Goal: Navigation & Orientation: Find specific page/section

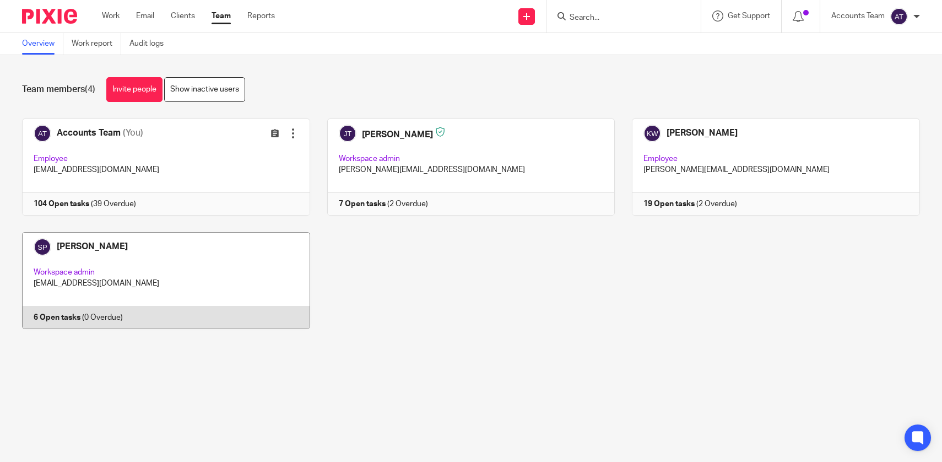
click at [167, 253] on link at bounding box center [157, 280] width 305 height 97
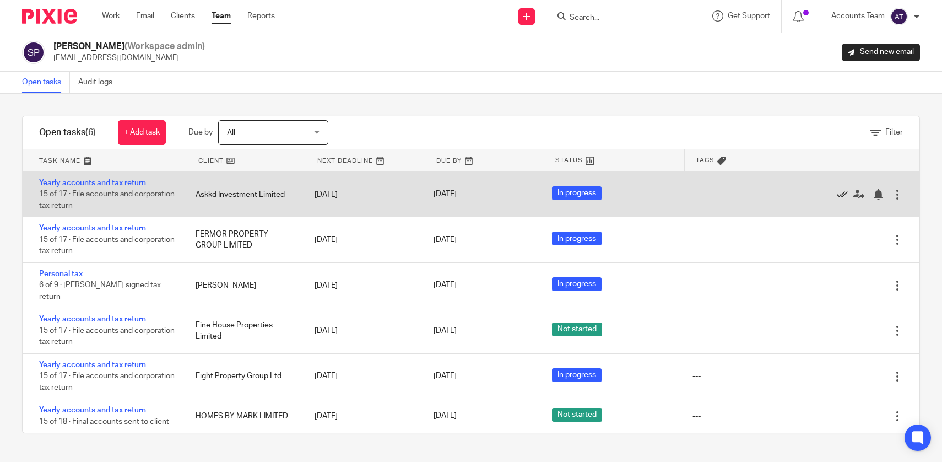
click at [842, 199] on icon at bounding box center [842, 194] width 11 height 11
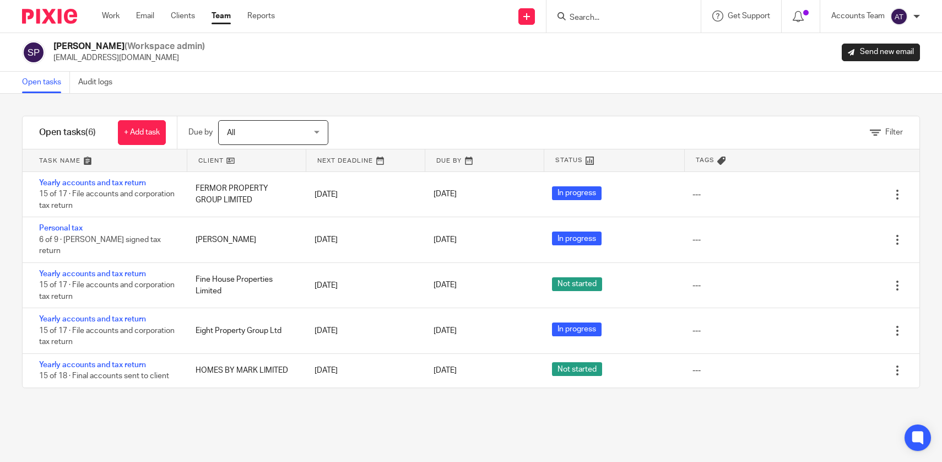
click at [593, 20] on input "Search" at bounding box center [617, 18] width 99 height 10
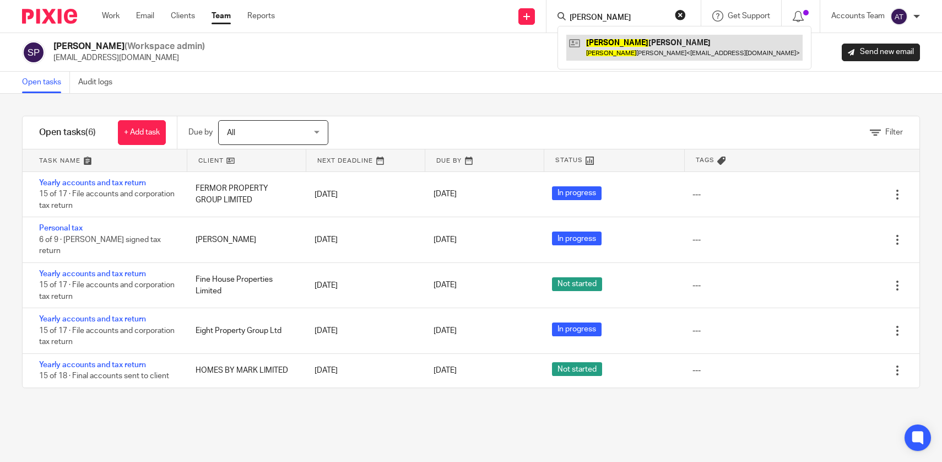
type input "nasser"
click at [615, 43] on link at bounding box center [684, 47] width 236 height 25
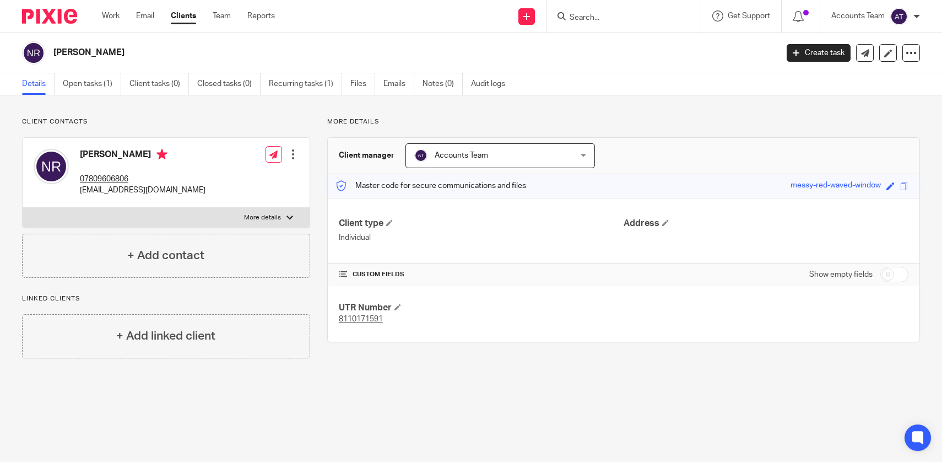
click at [100, 40] on div "[PERSON_NAME] Create task Update from Companies House Export data Merge Archive…" at bounding box center [471, 53] width 942 height 40
copy main "[PERSON_NAME] Create task Update from Companies House Export data Merge Archive…"
click at [160, 208] on label "More details" at bounding box center [166, 218] width 287 height 20
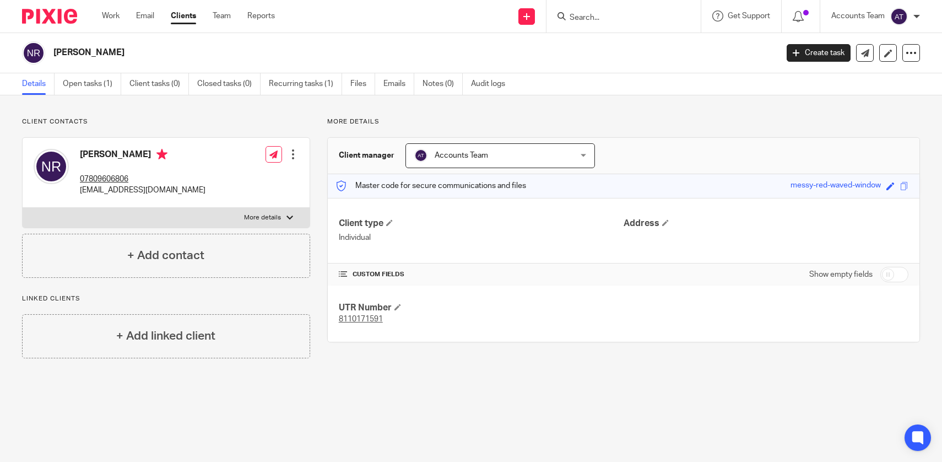
click at [23, 208] on input "More details" at bounding box center [22, 207] width 1 height 1
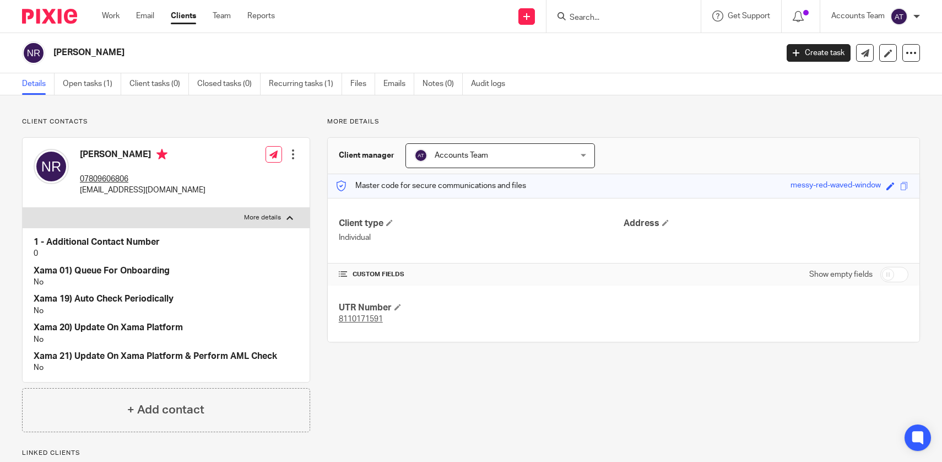
click at [160, 208] on label "More details" at bounding box center [166, 218] width 287 height 20
click at [23, 208] on input "More details" at bounding box center [22, 207] width 1 height 1
checkbox input "false"
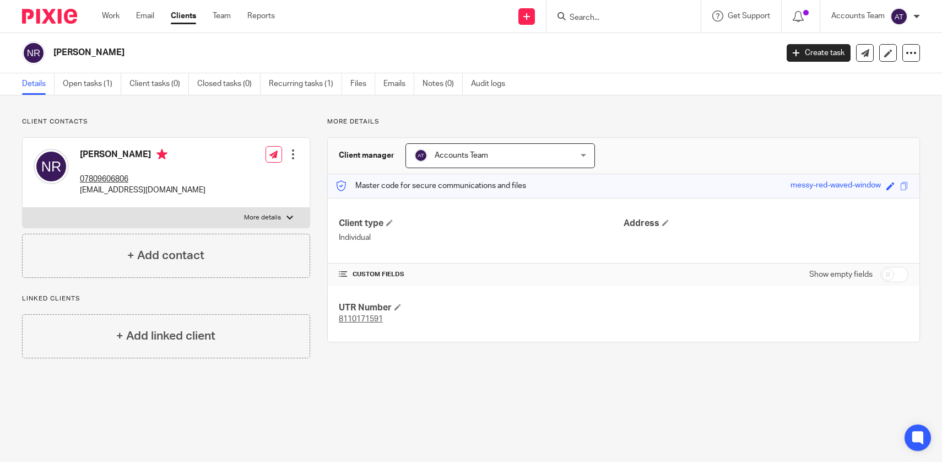
click at [160, 195] on p "propertysolutions2010@live.com" at bounding box center [143, 190] width 126 height 11
copy div "propertysolutions2010@live.com"
click at [224, 14] on link "Team" at bounding box center [222, 15] width 18 height 11
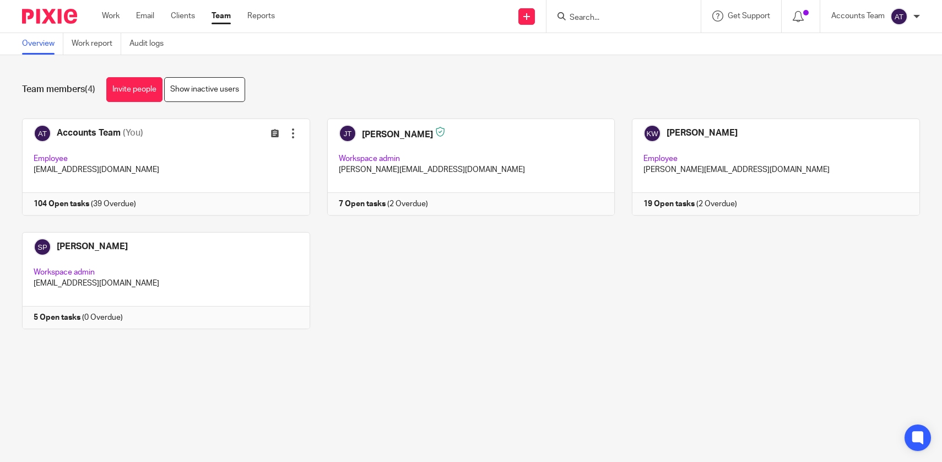
click at [418, 394] on main "Overview Work report Audit logs Team members (4) Invite people Show inactive us…" at bounding box center [471, 231] width 942 height 462
